Goal: Use online tool/utility: Utilize a website feature to perform a specific function

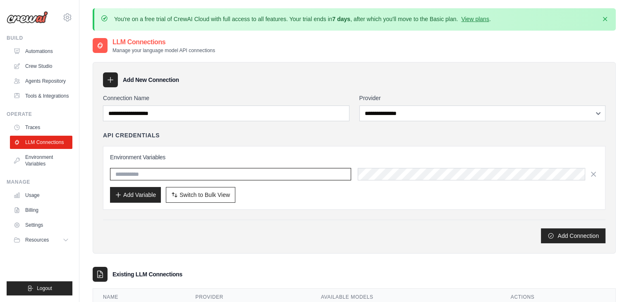
click at [148, 174] on input "text" at bounding box center [230, 174] width 241 height 12
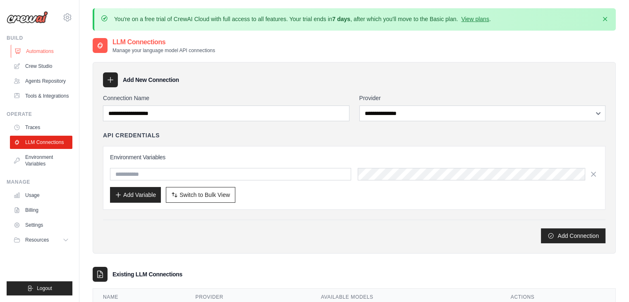
click at [49, 53] on link "Automations" at bounding box center [42, 51] width 62 height 13
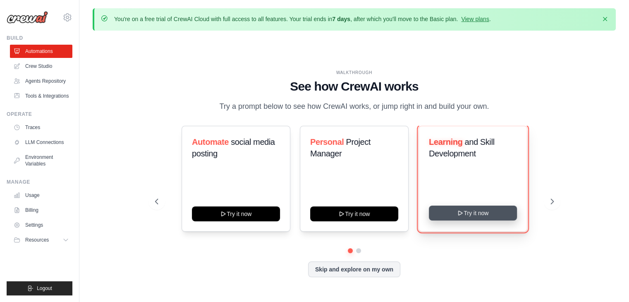
click at [489, 215] on button "Try it now" at bounding box center [473, 212] width 88 height 15
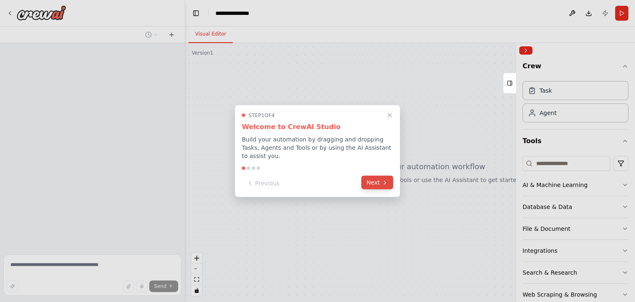
click at [368, 177] on button "Next" at bounding box center [377, 183] width 32 height 14
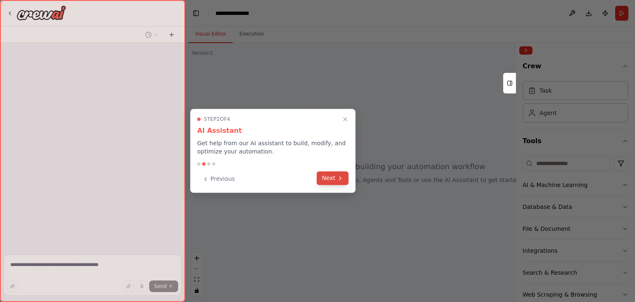
click at [326, 176] on button "Next" at bounding box center [333, 178] width 32 height 14
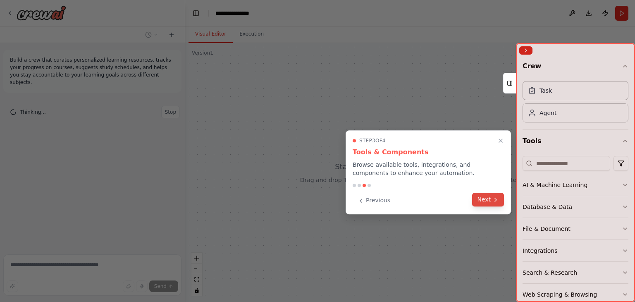
click at [478, 199] on button "Next" at bounding box center [488, 200] width 32 height 14
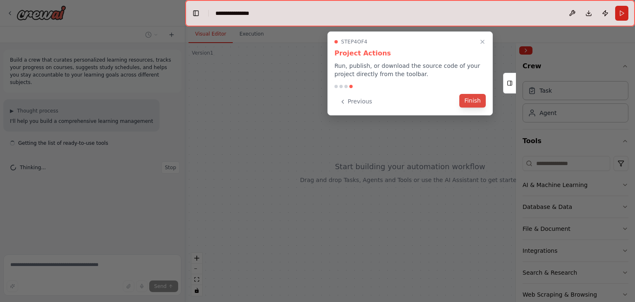
click at [473, 99] on button "Finish" at bounding box center [472, 101] width 26 height 14
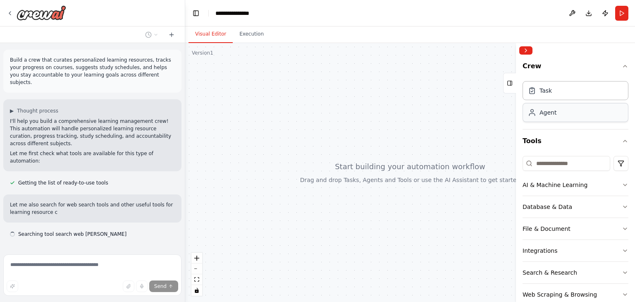
scroll to position [12, 0]
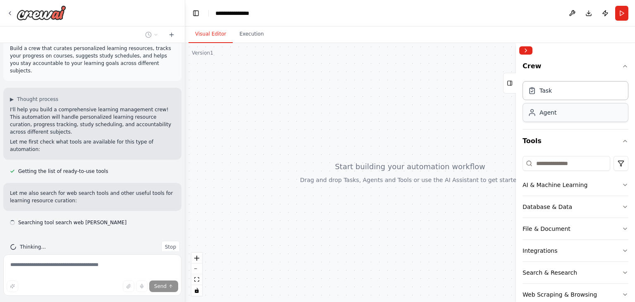
click at [565, 114] on div "Agent" at bounding box center [575, 112] width 106 height 19
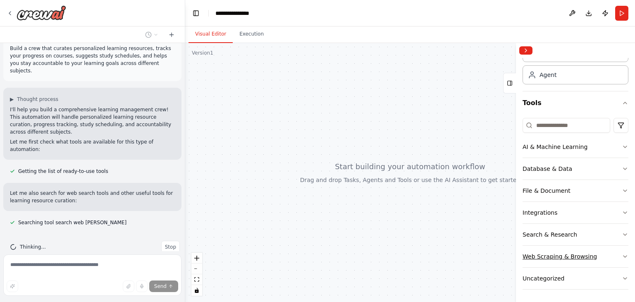
click at [622, 258] on icon "button" at bounding box center [625, 256] width 7 height 7
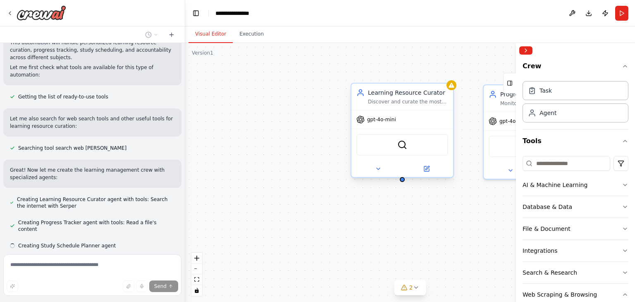
scroll to position [103, 0]
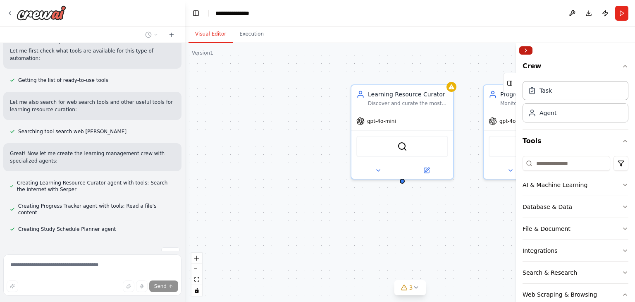
click at [526, 49] on button "Collapse right sidebar" at bounding box center [525, 50] width 13 height 8
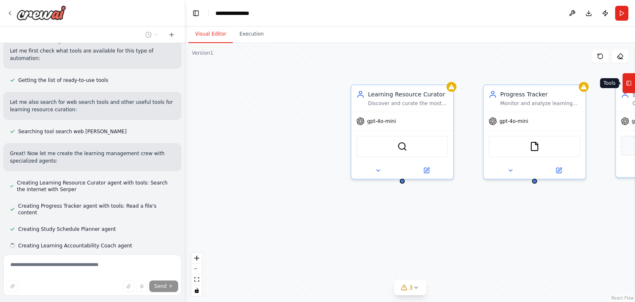
scroll to position [119, 0]
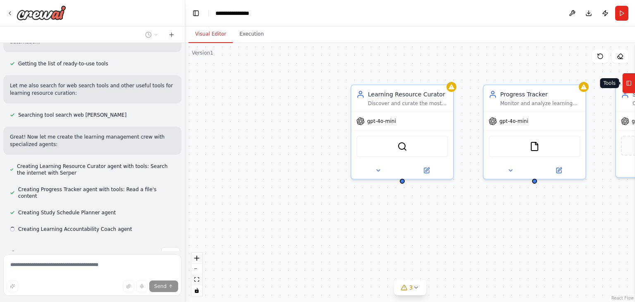
click at [629, 88] on icon at bounding box center [629, 82] width 6 height 13
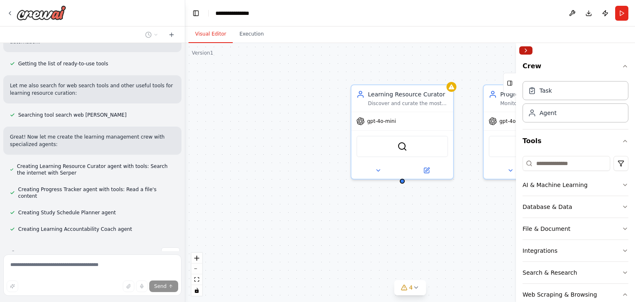
click at [527, 53] on button "Collapse right sidebar" at bounding box center [525, 50] width 13 height 8
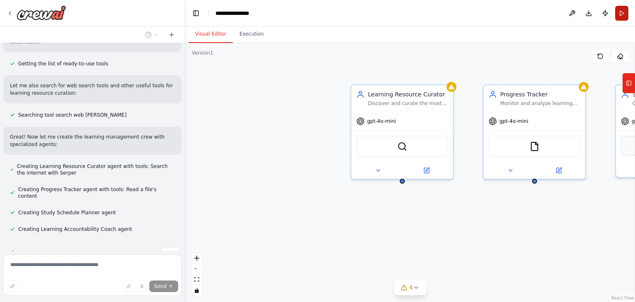
click at [624, 15] on button "Run" at bounding box center [621, 13] width 13 height 15
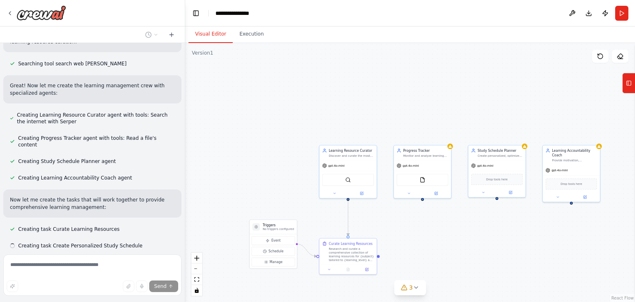
scroll to position [187, 0]
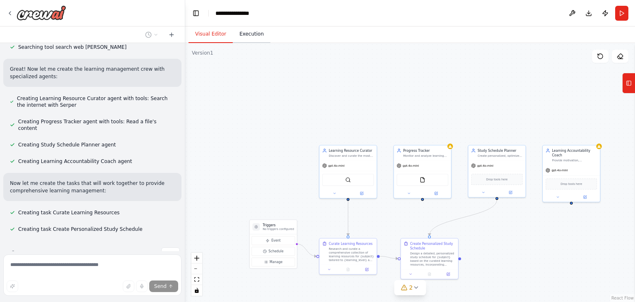
click at [243, 40] on button "Execution" at bounding box center [252, 34] width 38 height 17
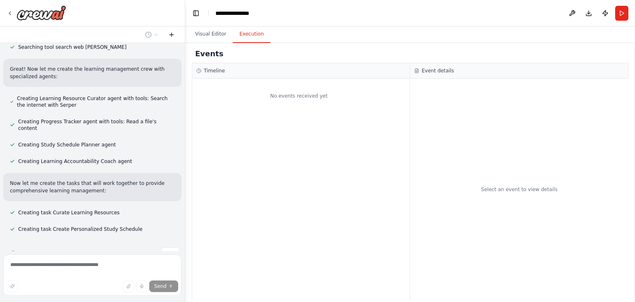
click at [174, 37] on icon at bounding box center [171, 34] width 7 height 7
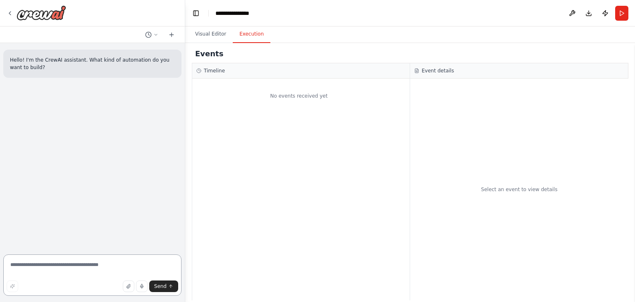
click at [76, 260] on textarea at bounding box center [92, 274] width 178 height 41
type textarea "**********"
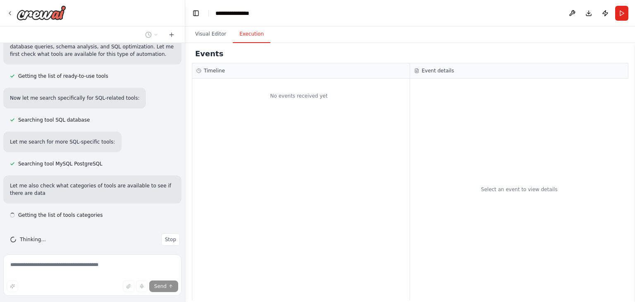
scroll to position [115, 0]
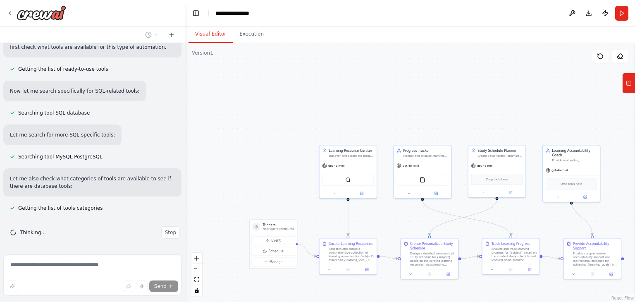
click at [206, 37] on button "Visual Editor" at bounding box center [210, 34] width 44 height 17
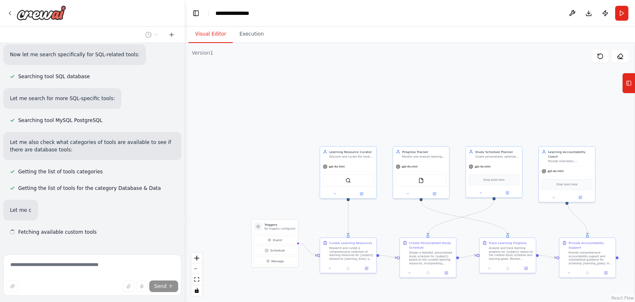
scroll to position [175, 0]
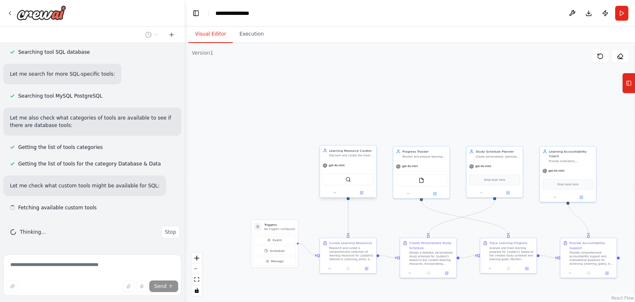
click at [341, 170] on div "SerperDevTool" at bounding box center [348, 179] width 56 height 18
click at [334, 192] on icon at bounding box center [335, 192] width 2 height 1
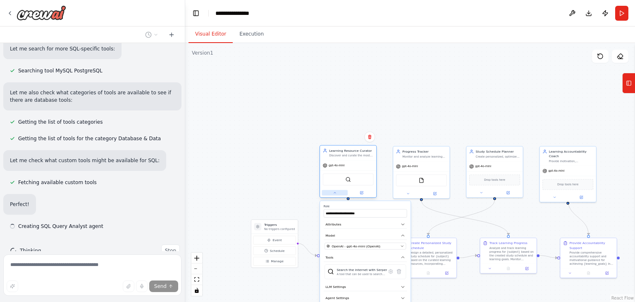
scroll to position [219, 0]
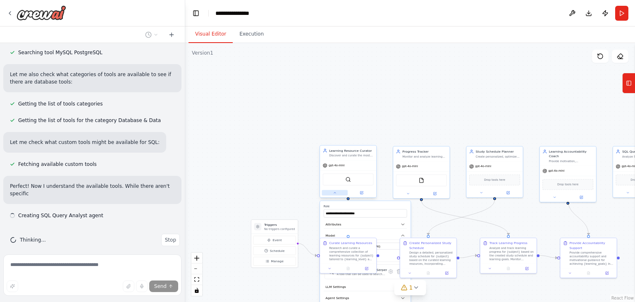
click at [334, 192] on icon at bounding box center [335, 192] width 2 height 1
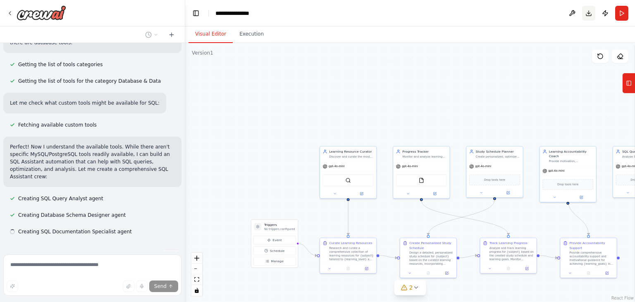
scroll to position [274, 0]
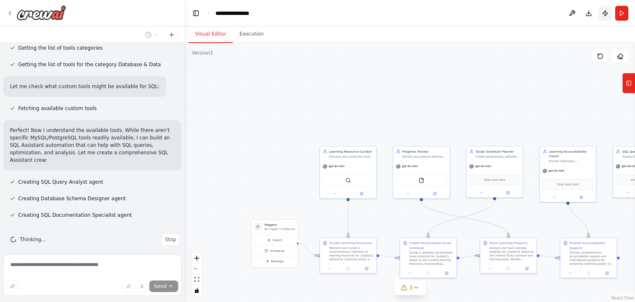
click at [606, 17] on button "Publish" at bounding box center [605, 13] width 13 height 15
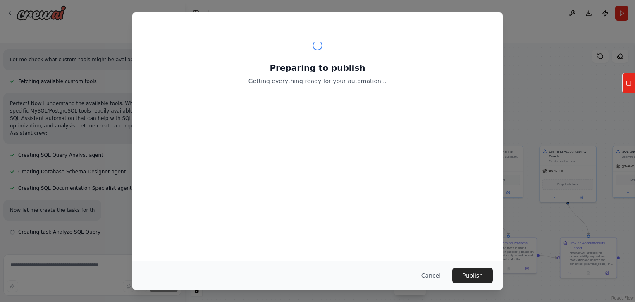
scroll to position [318, 0]
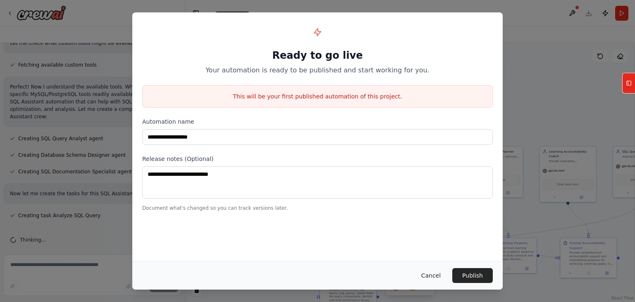
click at [430, 270] on button "Cancel" at bounding box center [431, 275] width 33 height 15
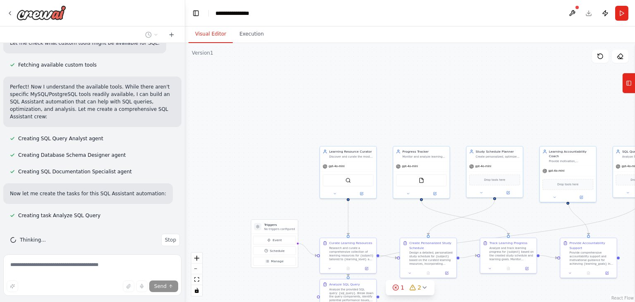
click at [580, 10] on header "**********" at bounding box center [410, 13] width 450 height 26
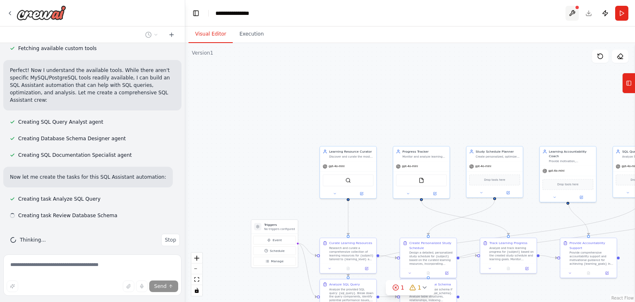
click at [574, 11] on button at bounding box center [571, 13] width 13 height 15
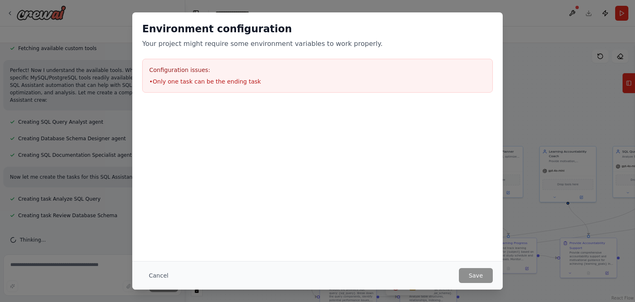
scroll to position [351, 0]
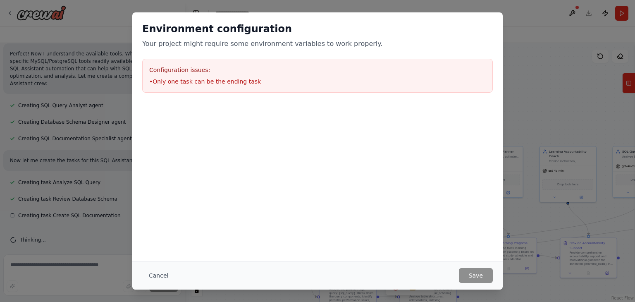
click at [543, 66] on div "Environment configuration Your project might require some environment variables…" at bounding box center [317, 151] width 635 height 302
click at [155, 271] on button "Cancel" at bounding box center [158, 275] width 33 height 15
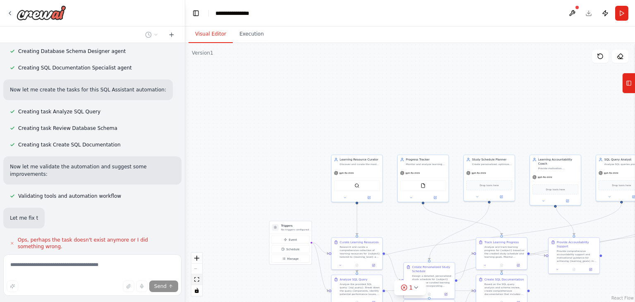
scroll to position [445, 0]
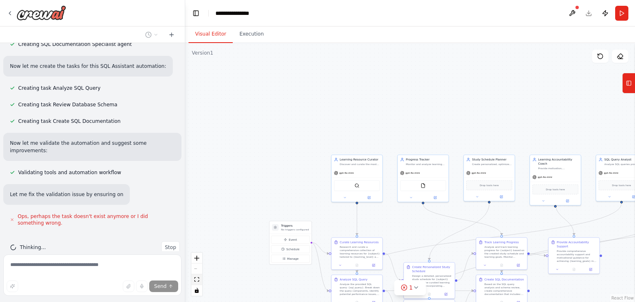
click at [198, 277] on icon "fit view" at bounding box center [196, 279] width 5 height 5
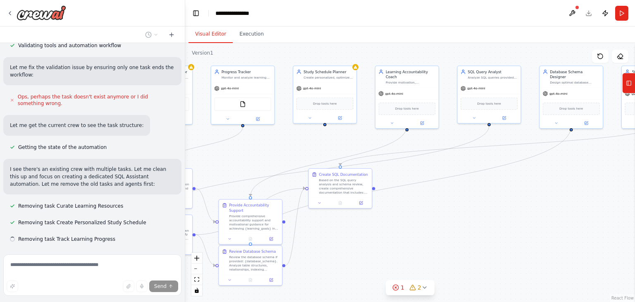
scroll to position [589, 0]
